Goal: Find specific page/section: Find specific page/section

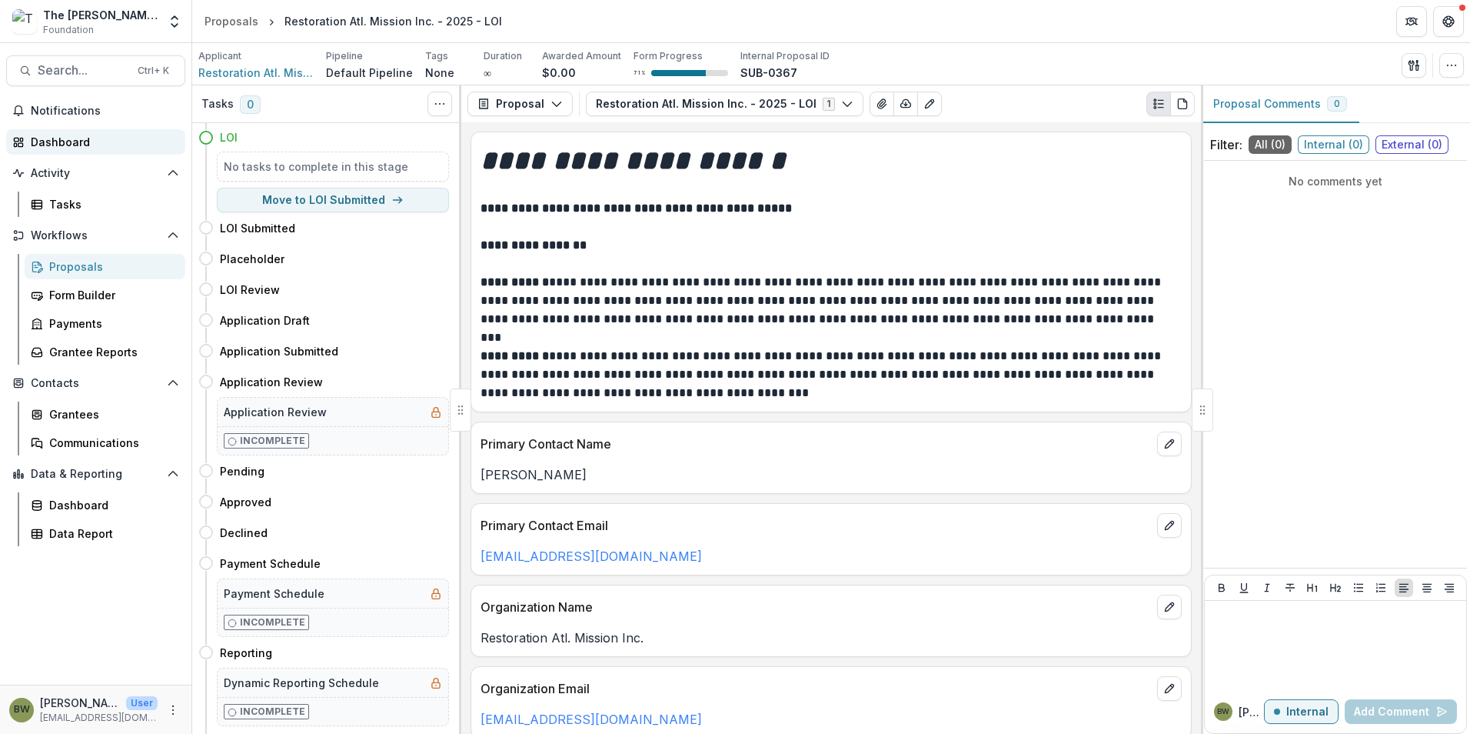
click at [83, 151] on link "Dashboard" at bounding box center [95, 141] width 179 height 25
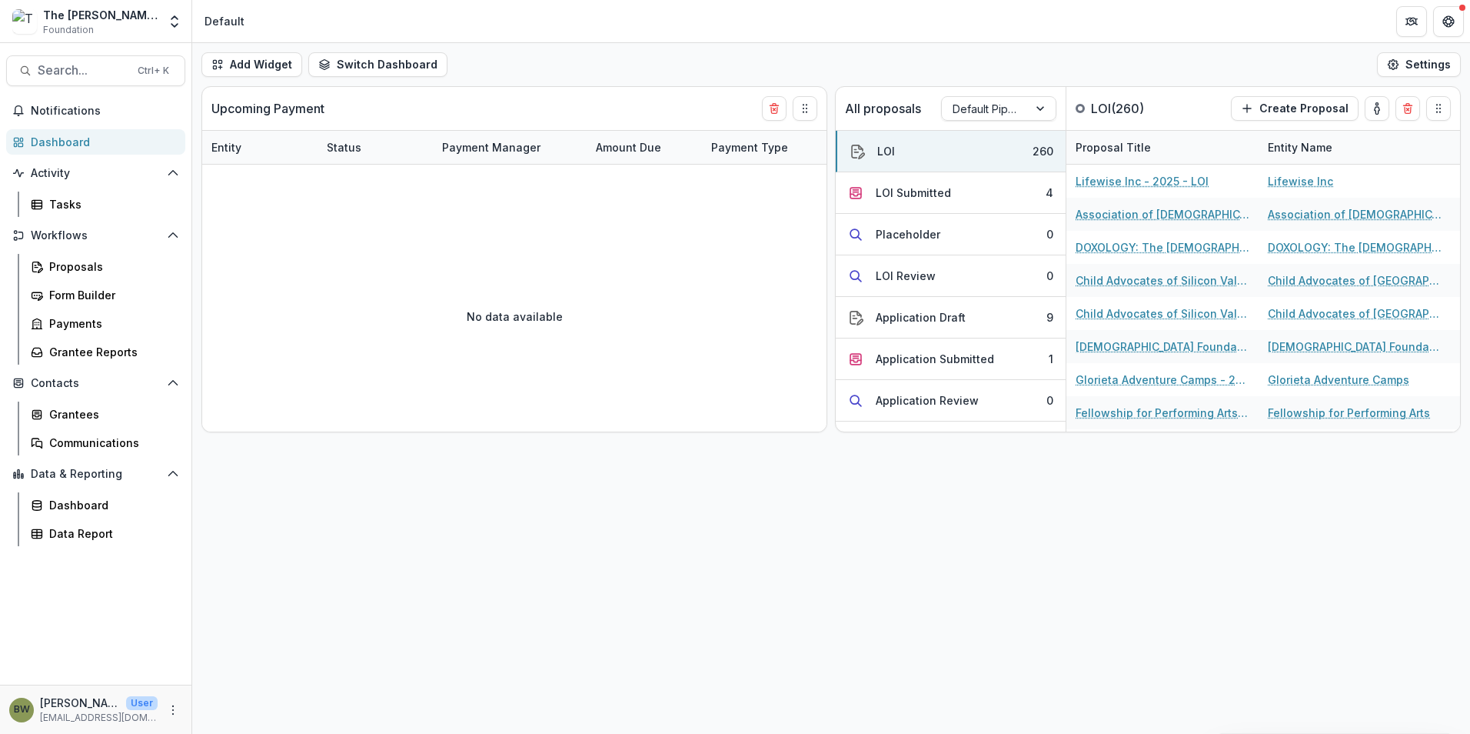
click at [1470, 586] on html "Skip to content The [PERSON_NAME] Foundation Foundation Team Settings Admin Set…" at bounding box center [735, 367] width 1470 height 734
click at [92, 80] on button "Search... Ctrl + K" at bounding box center [95, 70] width 179 height 31
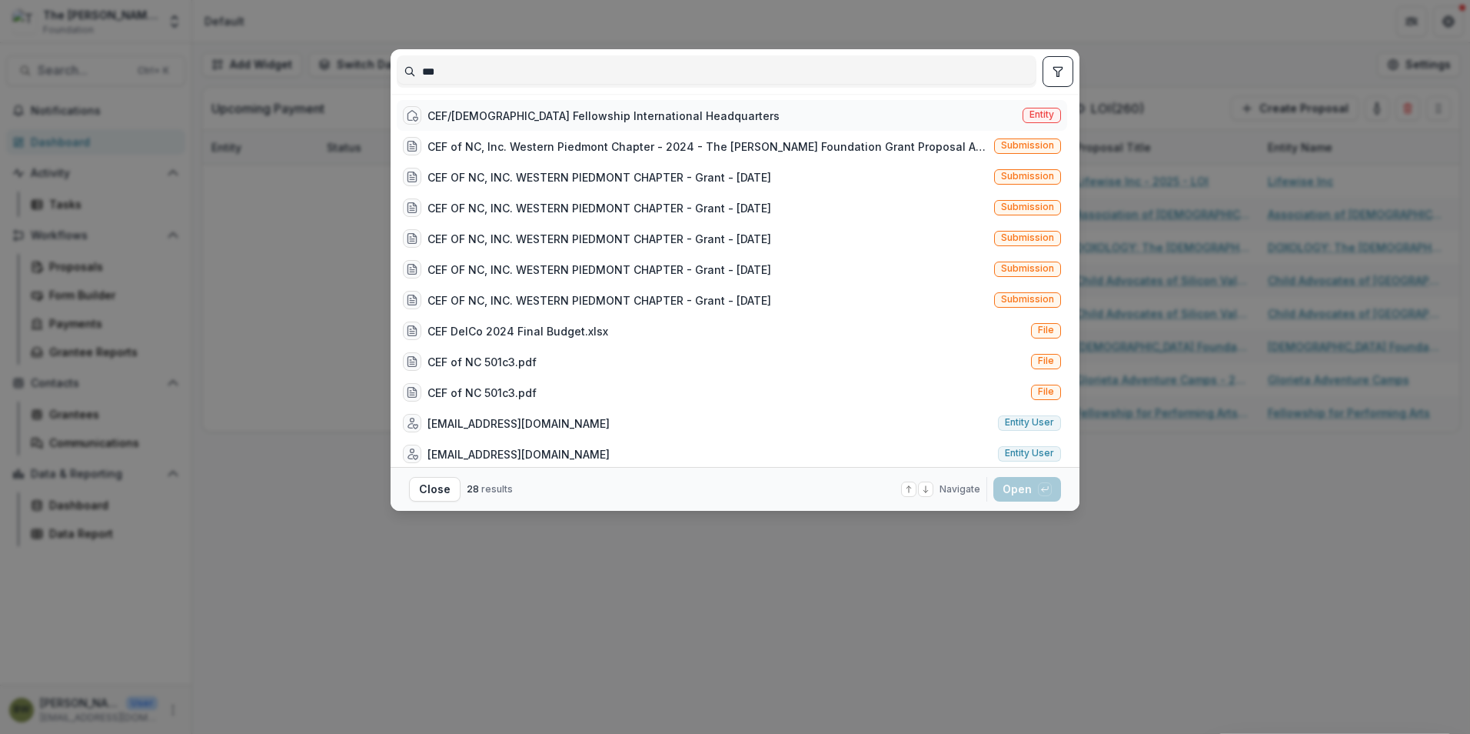
type input "***"
click at [705, 121] on div "CEF/[DEMOGRAPHIC_DATA] Fellowship International Headquarters" at bounding box center [604, 116] width 352 height 16
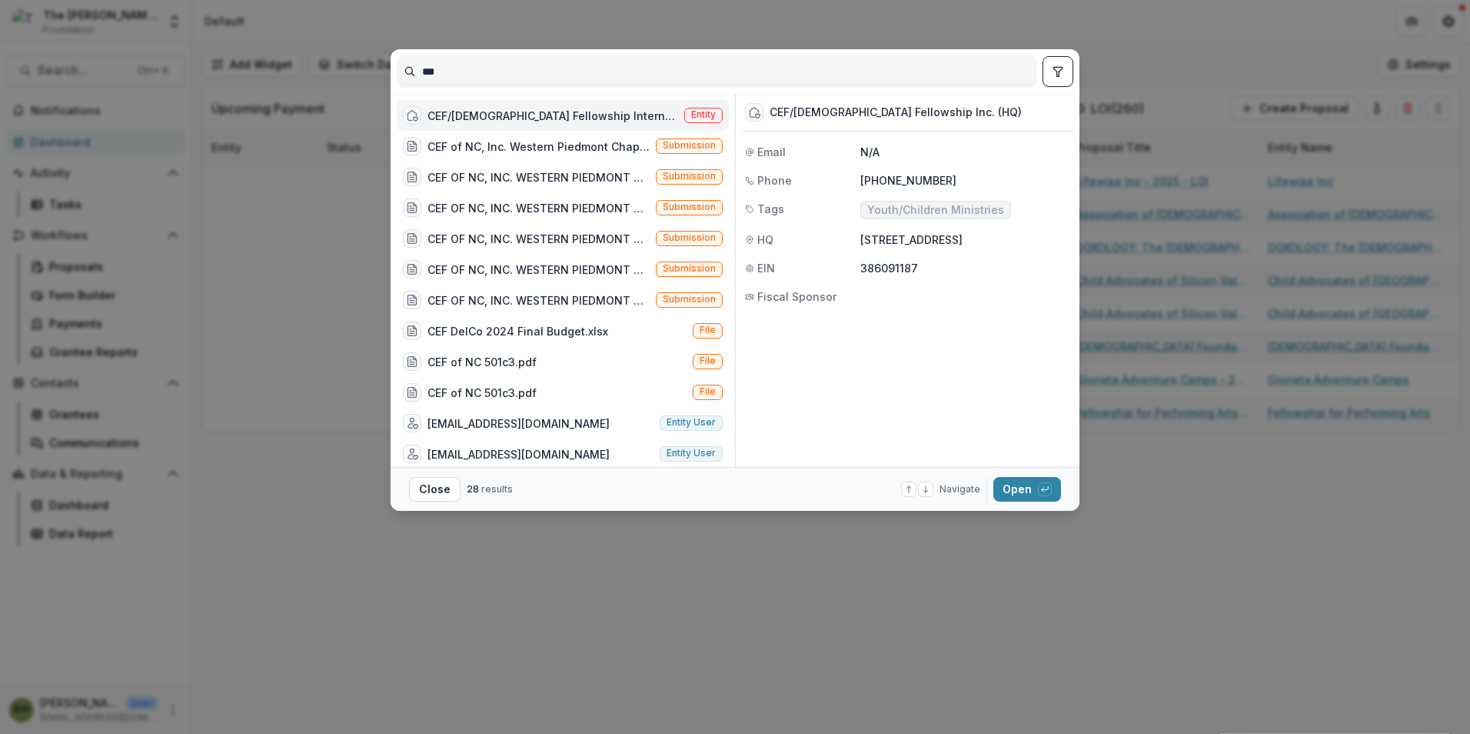
click at [705, 120] on span "Entity" at bounding box center [703, 114] width 25 height 11
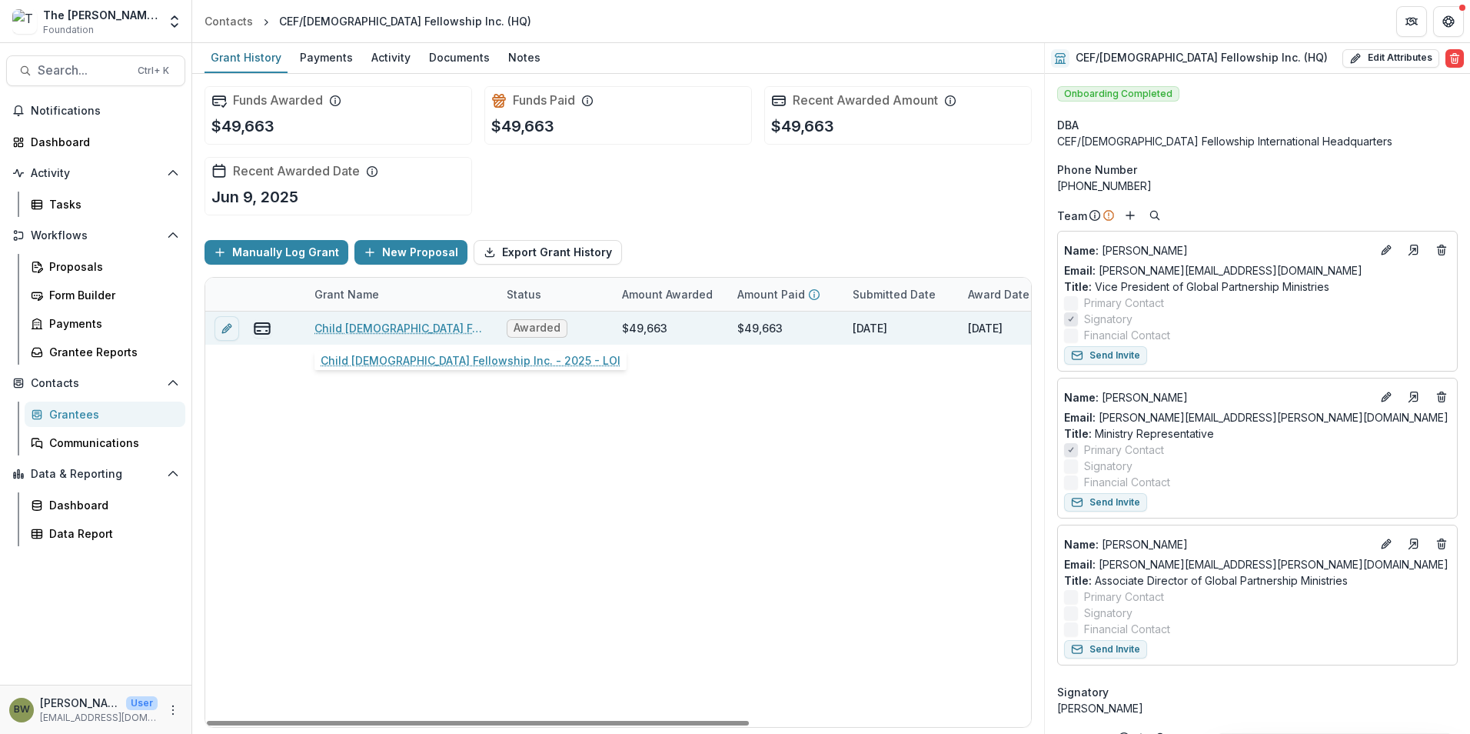
click at [393, 331] on link "Child [DEMOGRAPHIC_DATA] Fellowship Inc. - 2025 - LOI" at bounding box center [402, 328] width 174 height 16
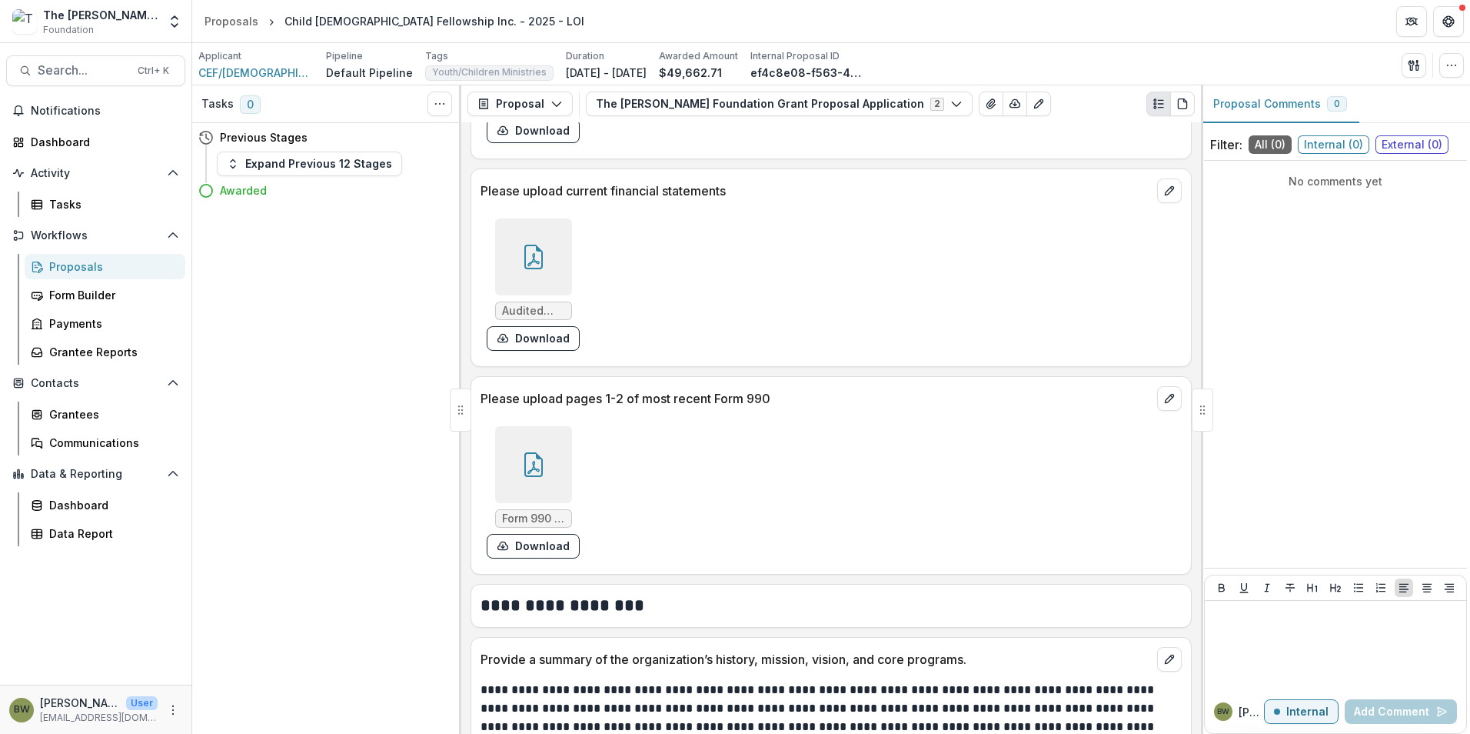
scroll to position [1769, 0]
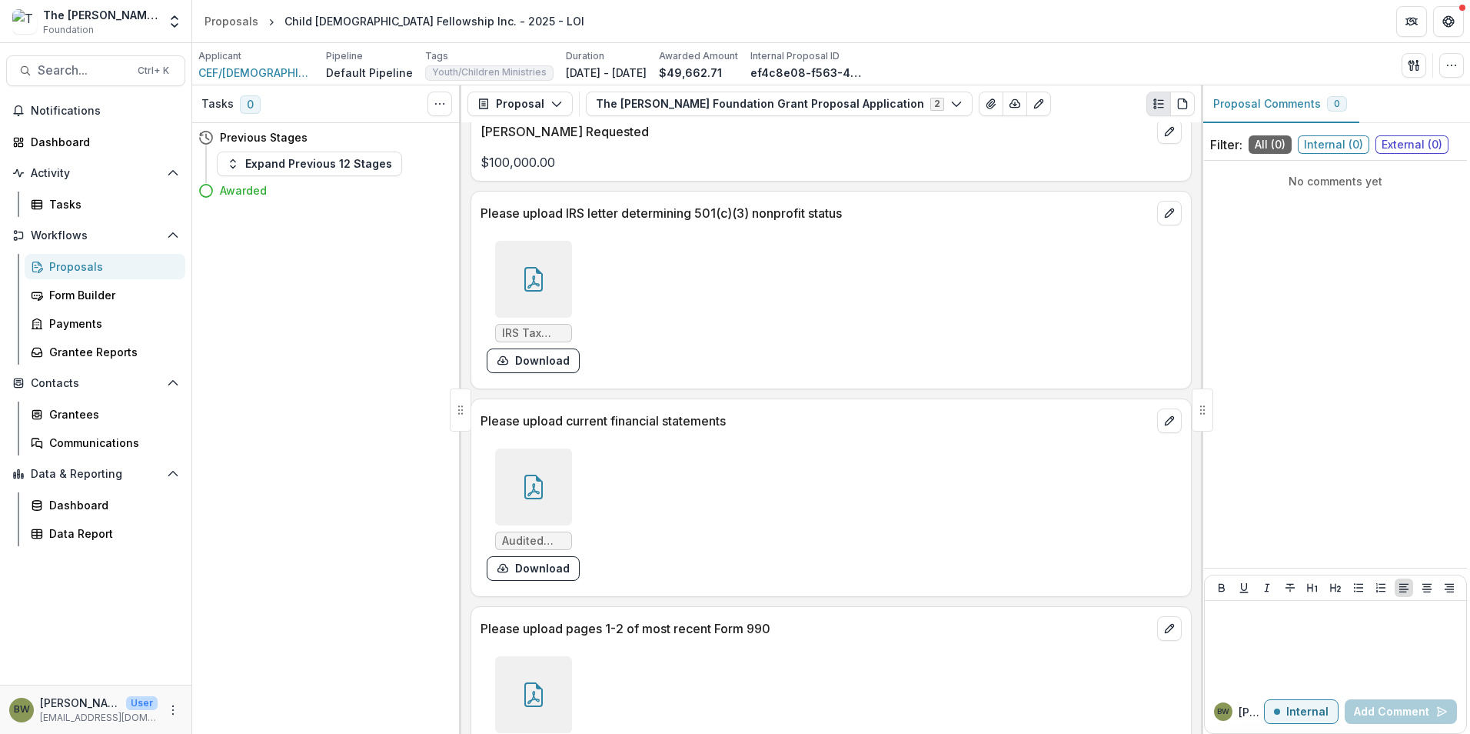
click at [549, 328] on span "IRS Tax Determination Letter.pdf" at bounding box center [533, 333] width 63 height 13
click at [530, 285] on icon at bounding box center [533, 279] width 25 height 25
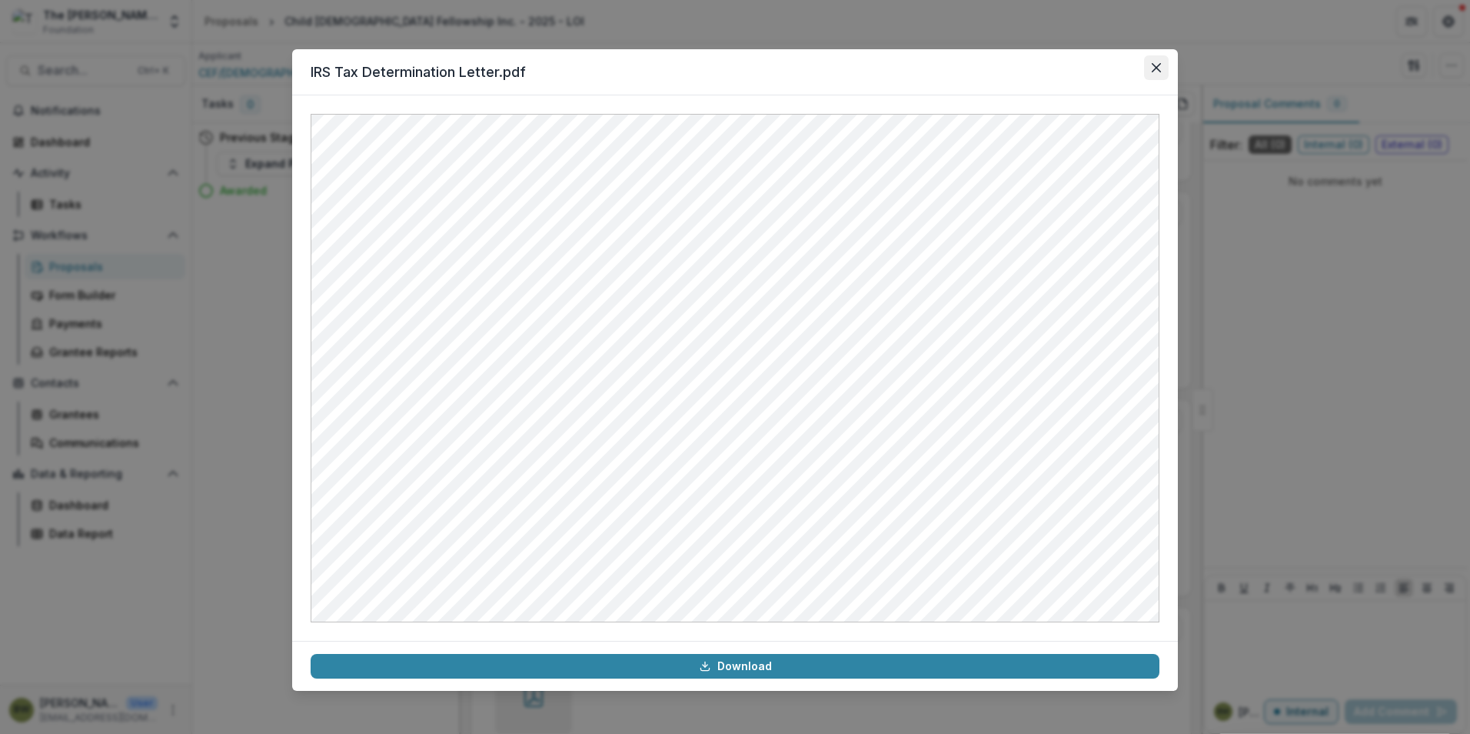
click at [1160, 60] on button "Close" at bounding box center [1156, 67] width 25 height 25
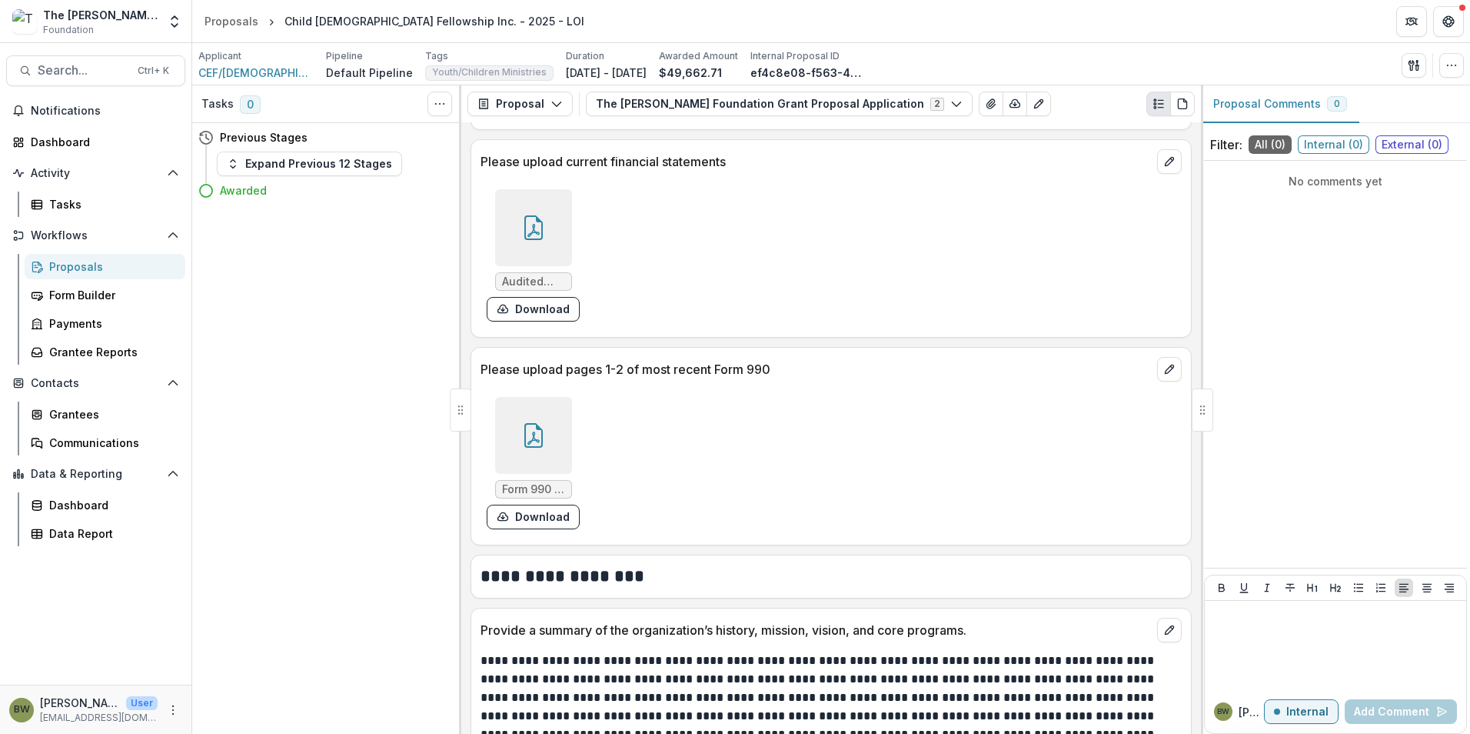
scroll to position [2076, 0]
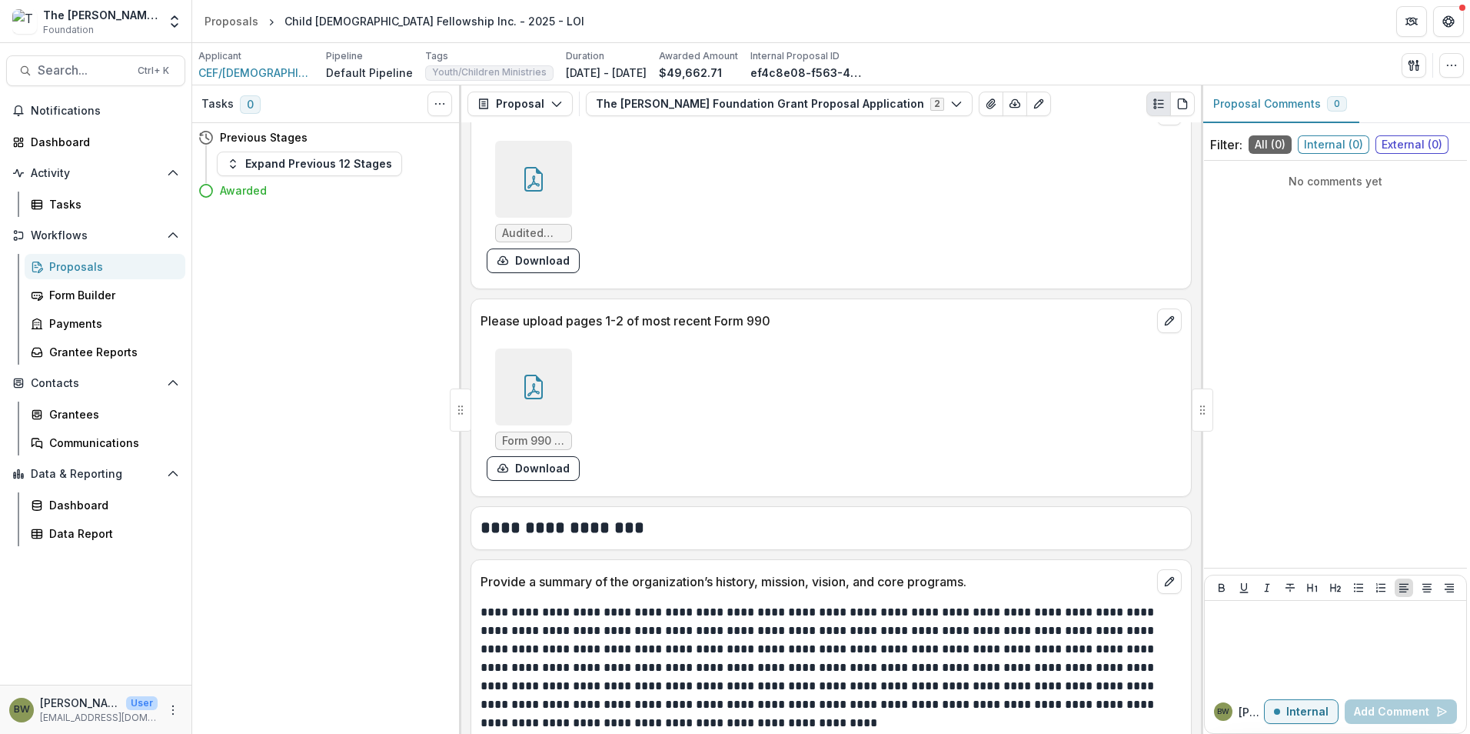
click at [544, 399] on icon at bounding box center [533, 386] width 25 height 25
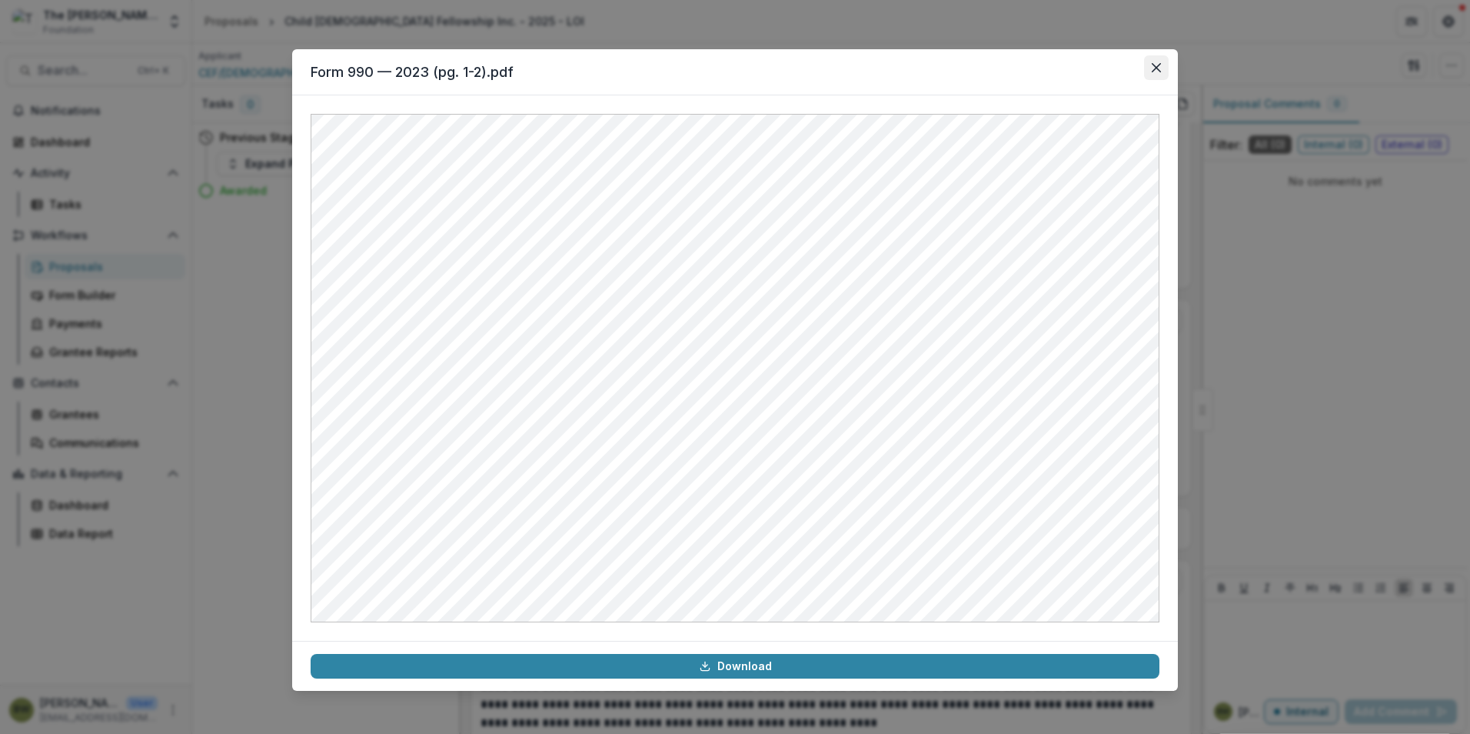
click at [1152, 78] on button "Close" at bounding box center [1156, 67] width 25 height 25
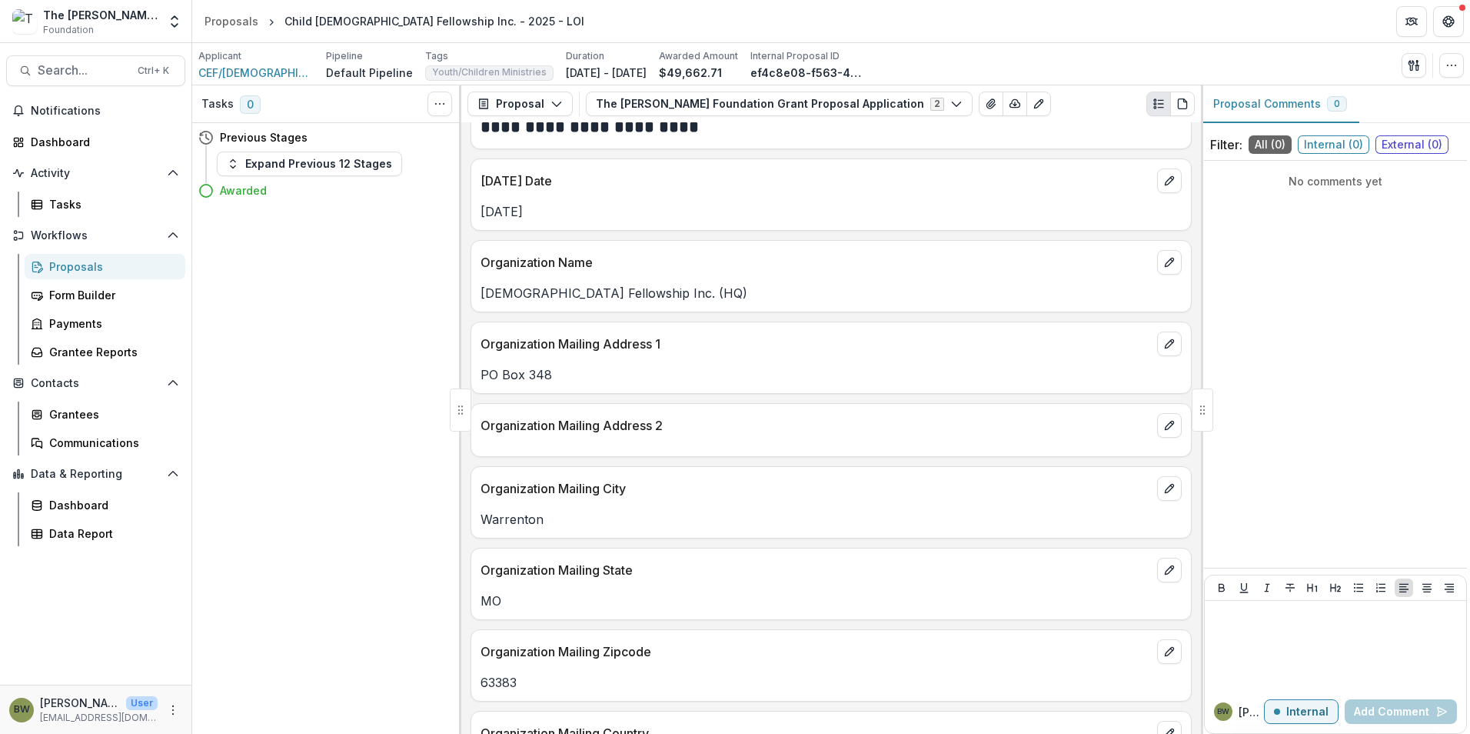
scroll to position [0, 0]
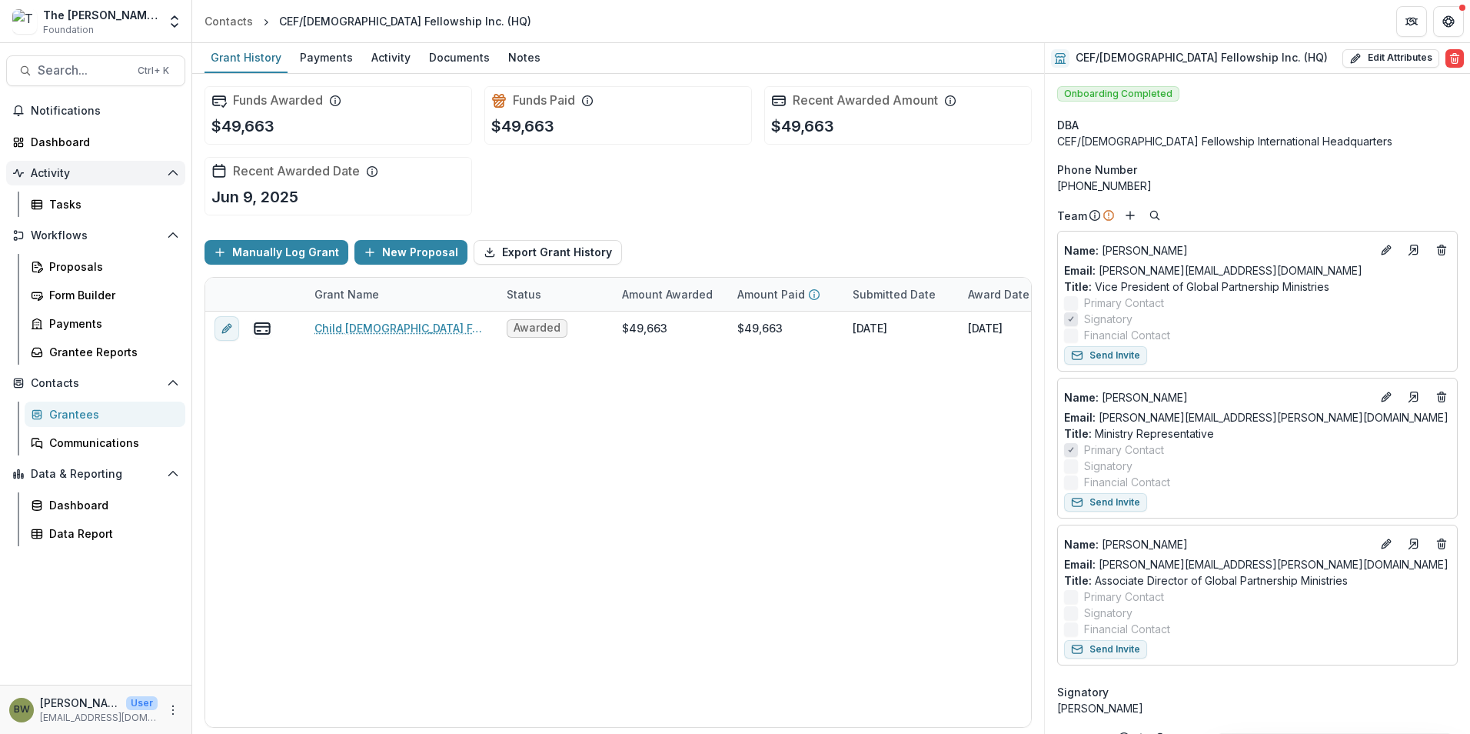
click at [35, 169] on span "Activity" at bounding box center [96, 173] width 130 height 13
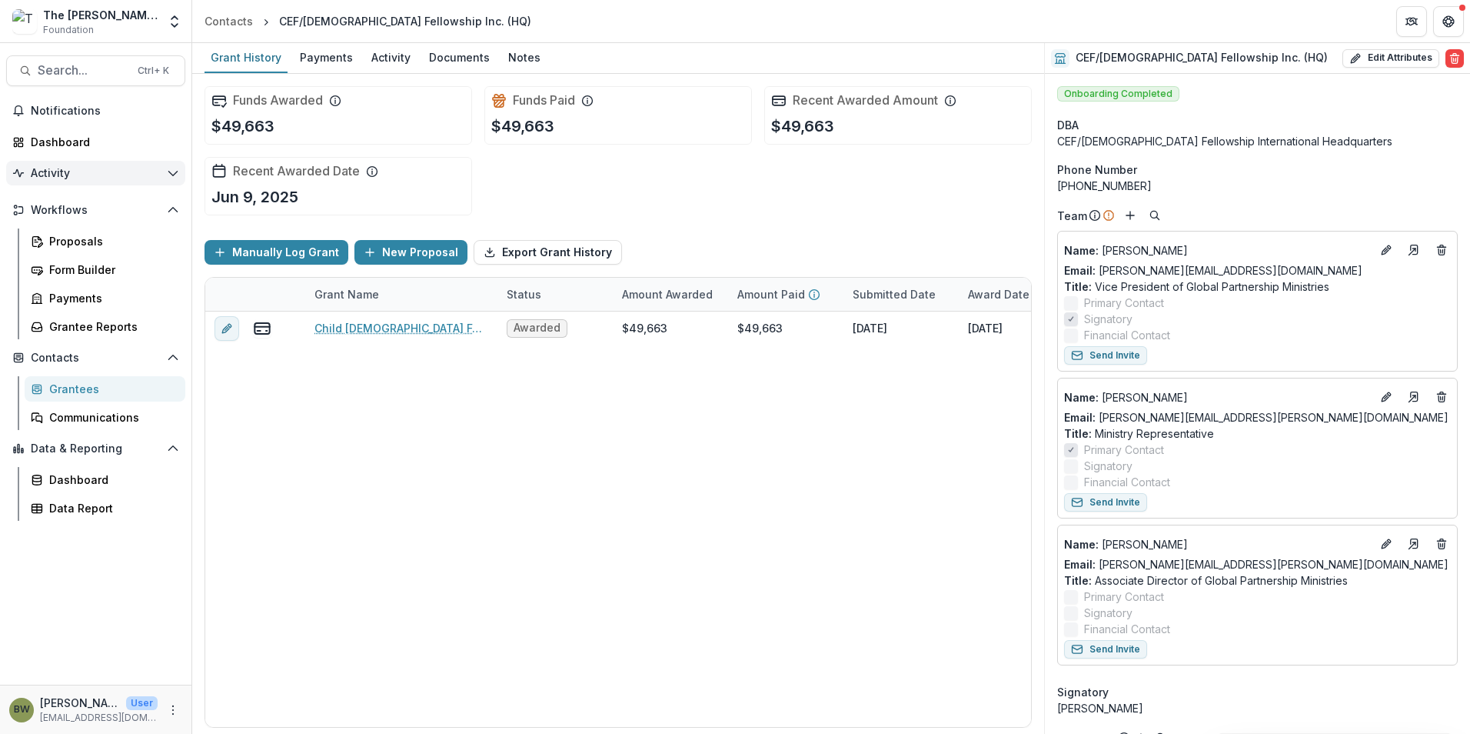
click at [176, 173] on polyline "Open Activity" at bounding box center [172, 173] width 8 height 5
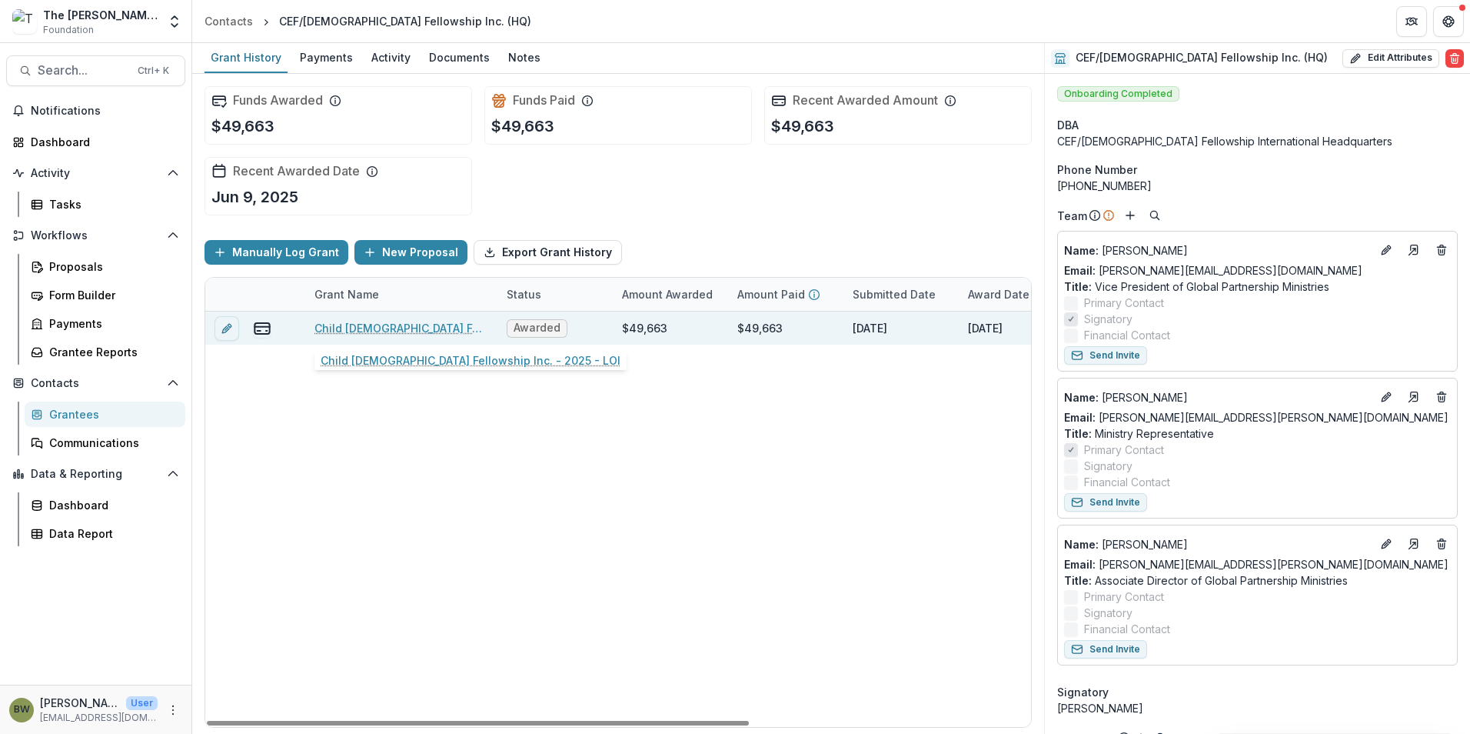
click at [424, 328] on link "Child [DEMOGRAPHIC_DATA] Fellowship Inc. - 2025 - LOI" at bounding box center [402, 328] width 174 height 16
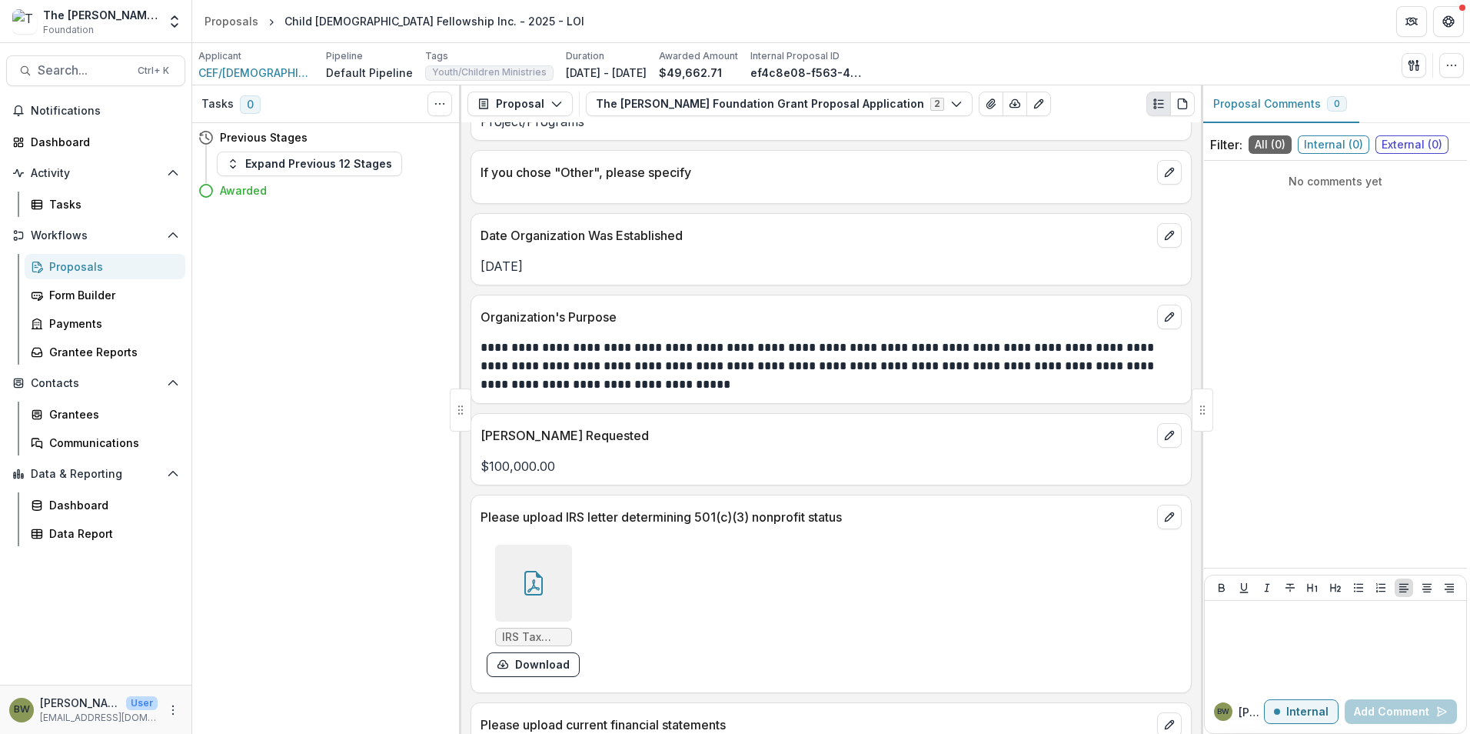
scroll to position [1307, 0]
